Goal: Check status: Check status

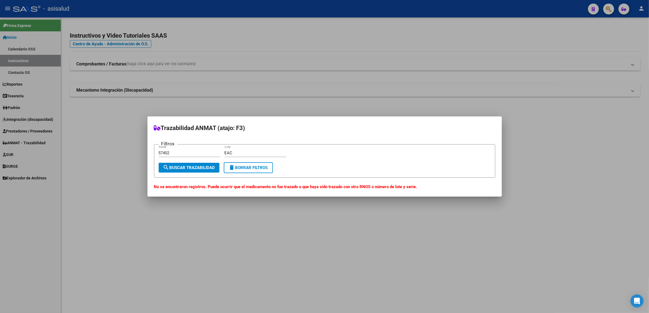
click at [23, 133] on div at bounding box center [324, 156] width 649 height 313
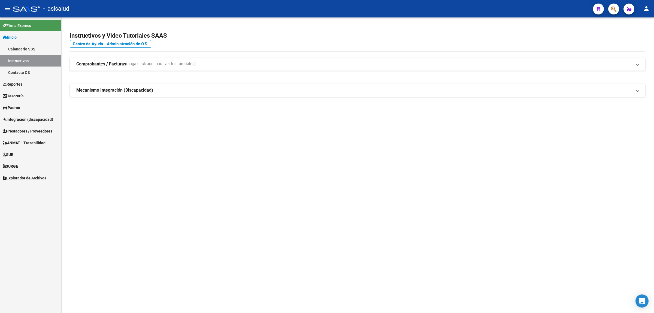
click at [23, 133] on span "Prestadores / Proveedores" at bounding box center [28, 131] width 50 height 6
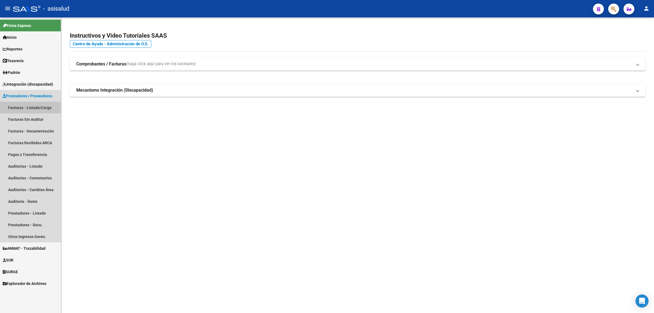
click at [25, 107] on link "Facturas - Listado/Carga" at bounding box center [30, 108] width 61 height 12
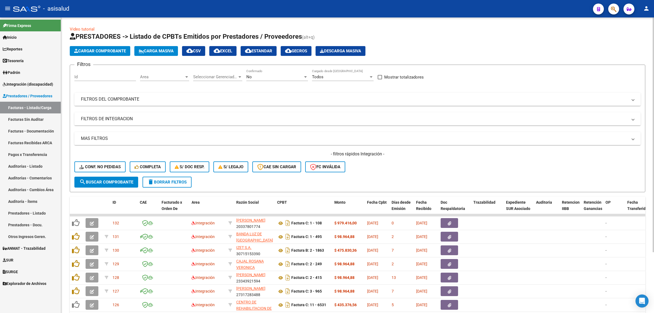
click at [292, 77] on div "No" at bounding box center [274, 76] width 57 height 5
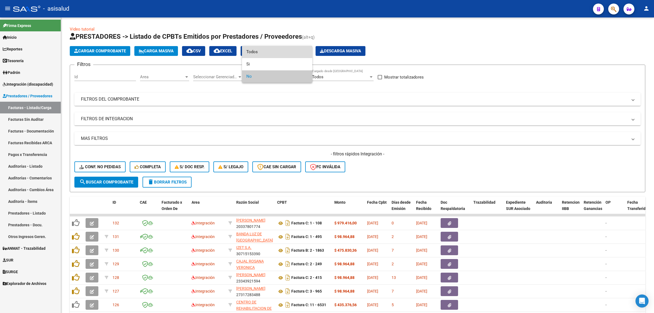
click at [264, 47] on span "Todos" at bounding box center [277, 52] width 62 height 12
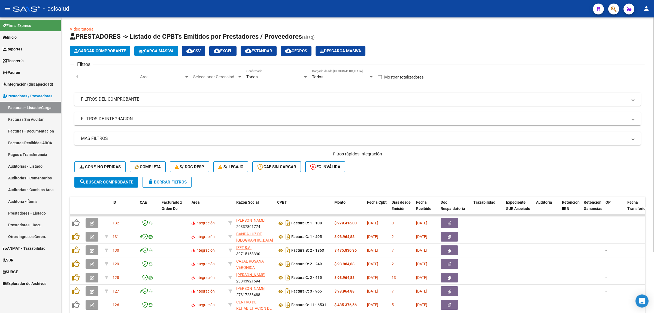
click at [101, 99] on mat-panel-title "FILTROS DEL COMPROBANTE" at bounding box center [354, 99] width 546 height 6
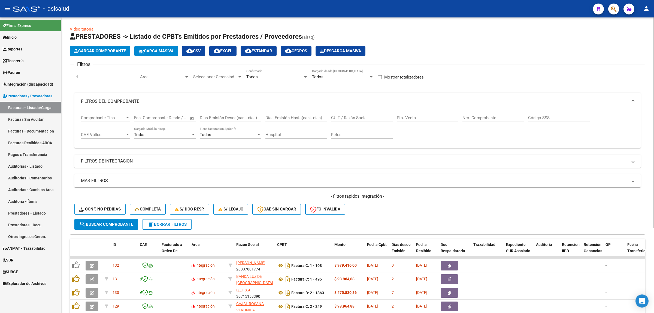
click at [464, 117] on input "Nro. Comprobante" at bounding box center [493, 117] width 62 height 5
type input "333467"
click at [417, 116] on input "Pto. Venta" at bounding box center [428, 117] width 62 height 5
type input "9"
click at [109, 225] on span "search Buscar Comprobante" at bounding box center [106, 224] width 54 height 5
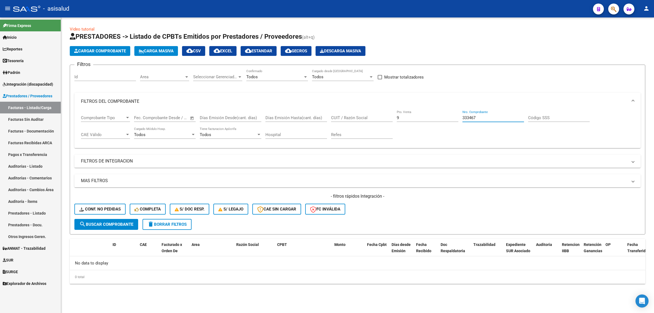
click at [500, 117] on input "333467" at bounding box center [493, 117] width 62 height 5
click at [114, 226] on button "search Buscar Comprobante" at bounding box center [106, 224] width 64 height 11
drag, startPoint x: 471, startPoint y: 118, endPoint x: 464, endPoint y: 118, distance: 7.4
click at [464, 118] on input "333468" at bounding box center [493, 117] width 62 height 5
type input "338571"
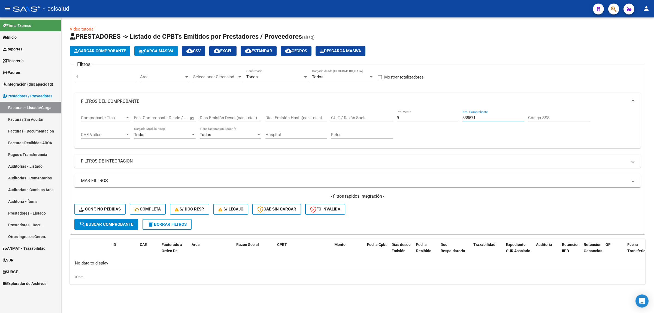
click at [111, 226] on button "search Buscar Comprobante" at bounding box center [106, 224] width 64 height 11
click at [631, 11] on icon "button" at bounding box center [628, 9] width 5 height 4
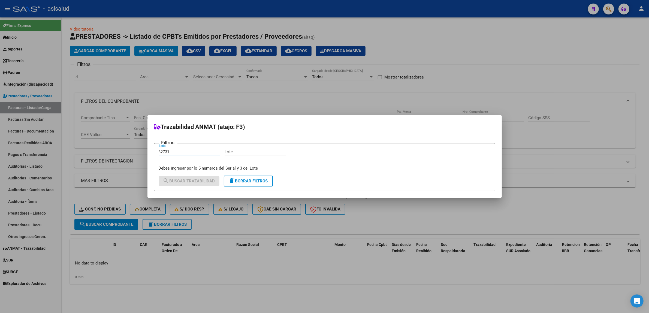
type input "32731"
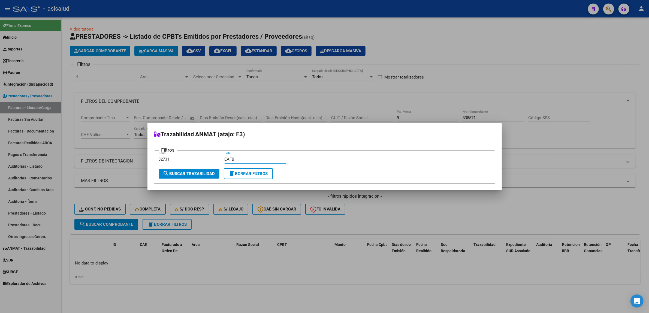
type input "EAFB"
click at [209, 172] on span "search Buscar Trazabilidad" at bounding box center [189, 173] width 52 height 5
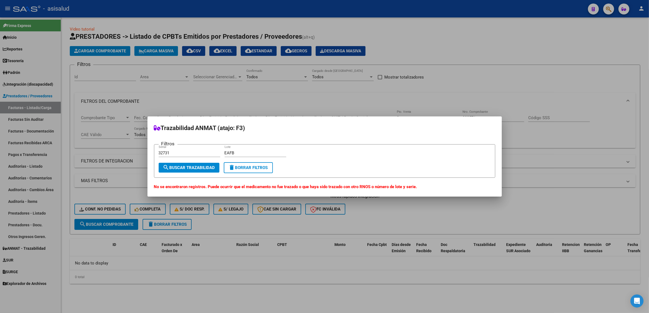
click at [264, 172] on button "delete Borrar Filtros" at bounding box center [248, 167] width 49 height 11
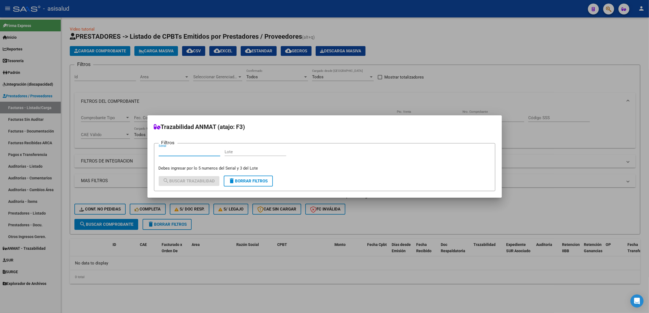
click at [199, 153] on input "Serial" at bounding box center [190, 151] width 62 height 5
type input "92017"
click at [251, 149] on input "Lote" at bounding box center [255, 151] width 62 height 5
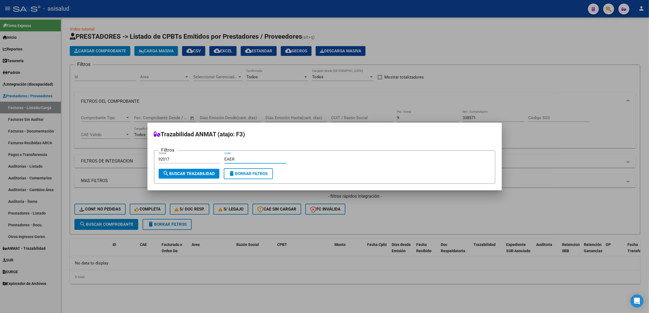
type input "EAER"
click at [216, 172] on button "search Buscar Trazabilidad" at bounding box center [189, 174] width 61 height 10
